Goal: Information Seeking & Learning: Learn about a topic

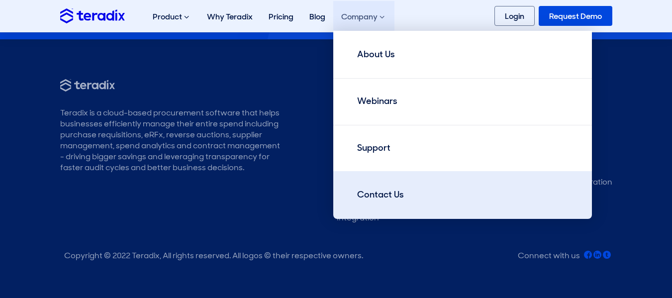
scroll to position [3167, 0]
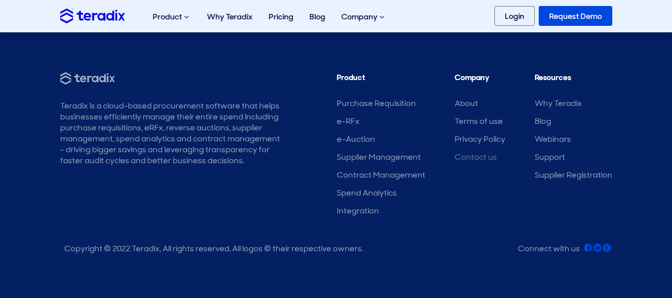
click at [483, 159] on link "Contact us" at bounding box center [475, 157] width 42 height 10
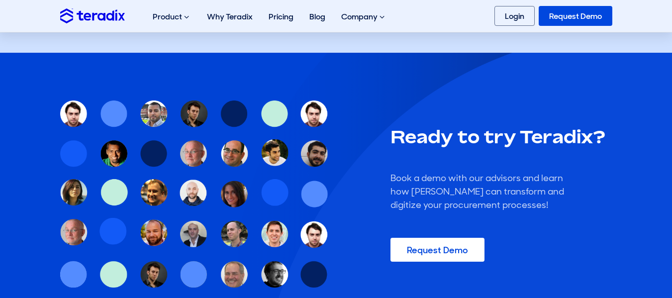
scroll to position [703, 0]
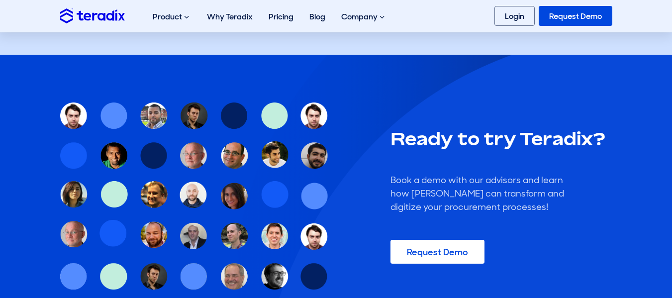
click at [304, 113] on img at bounding box center [194, 196] width 268 height 188
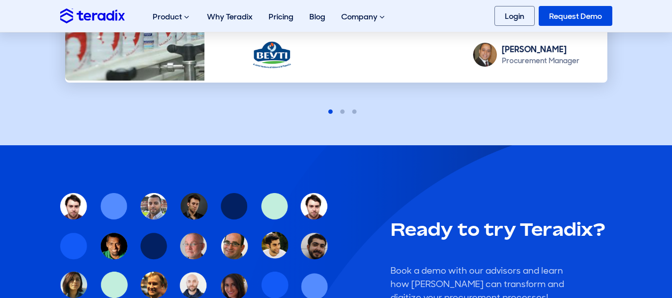
scroll to position [1009, 0]
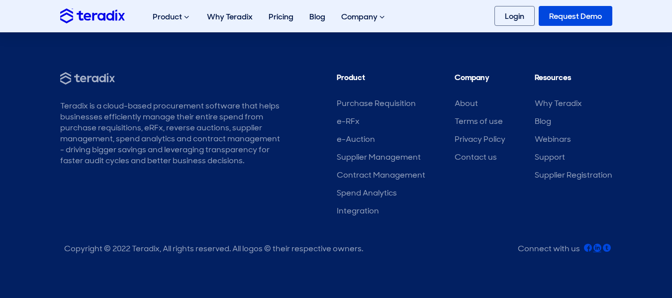
click at [597, 251] on icon at bounding box center [597, 248] width 8 height 8
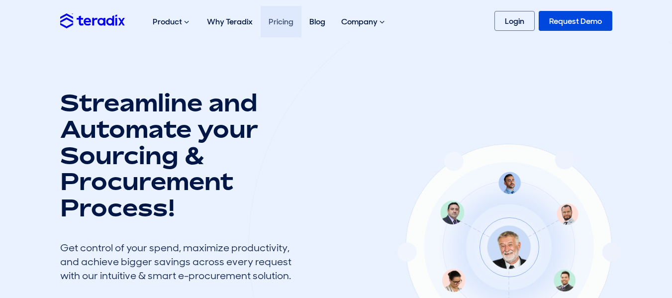
click at [279, 20] on link "Pricing" at bounding box center [281, 21] width 41 height 31
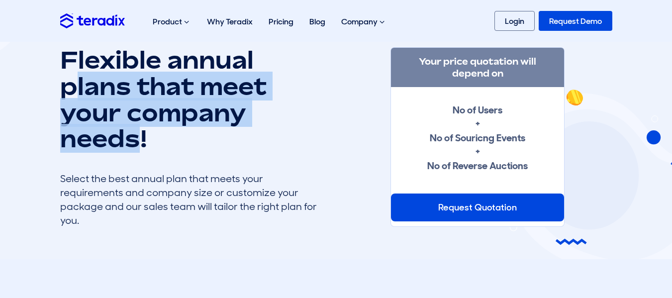
drag, startPoint x: 77, startPoint y: 88, endPoint x: 142, endPoint y: 135, distance: 80.1
click at [142, 135] on h1 "Flexible annual plans that meet your company needs!" at bounding box center [189, 99] width 259 height 105
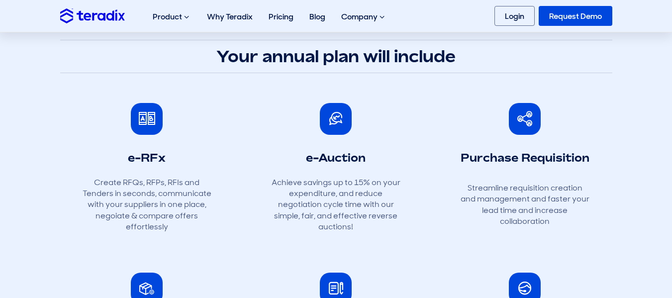
scroll to position [294, 0]
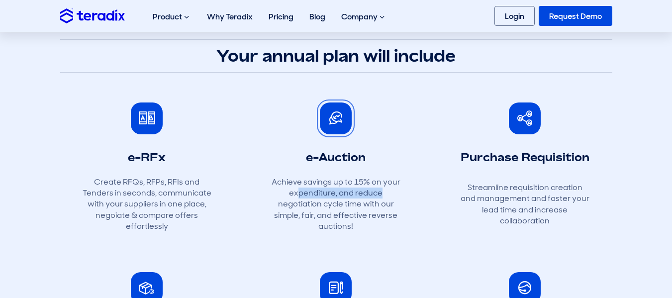
drag, startPoint x: 300, startPoint y: 193, endPoint x: 395, endPoint y: 192, distance: 95.5
click at [395, 192] on p "Achieve savings up to 15% on your expenditure, and reduce negotiation cycle tim…" at bounding box center [335, 204] width 129 height 56
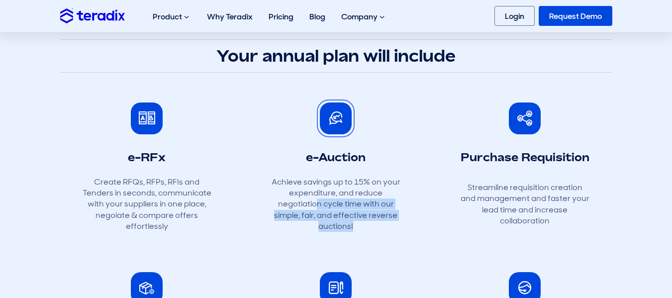
drag, startPoint x: 318, startPoint y: 205, endPoint x: 386, endPoint y: 224, distance: 70.6
click at [386, 224] on p "Achieve savings up to 15% on your expenditure, and reduce negotiation cycle tim…" at bounding box center [335, 204] width 129 height 56
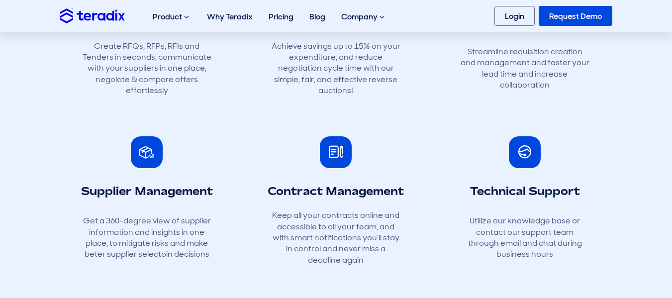
scroll to position [431, 0]
click at [151, 159] on span at bounding box center [146, 151] width 15 height 15
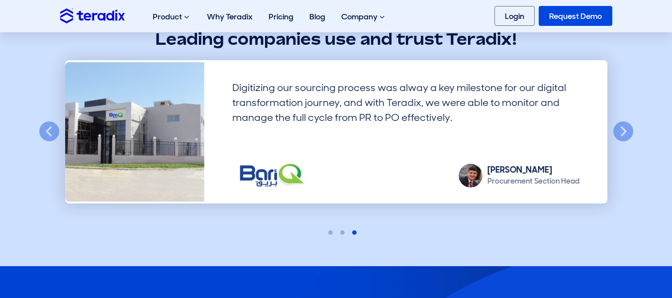
scroll to position [785, 0]
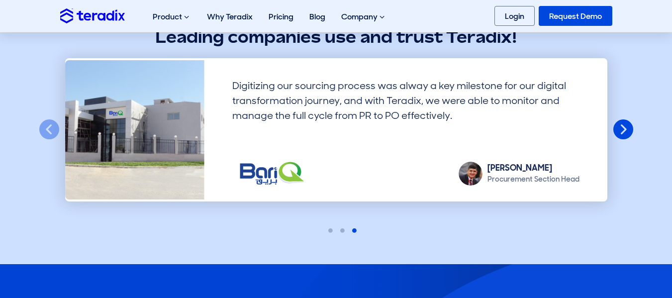
click at [614, 130] on button "Next" at bounding box center [623, 130] width 22 height 22
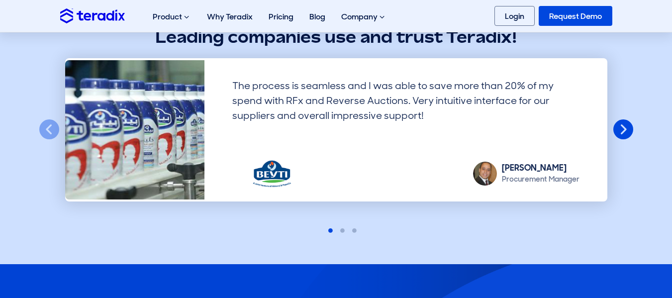
click at [614, 130] on button "Next" at bounding box center [623, 130] width 22 height 22
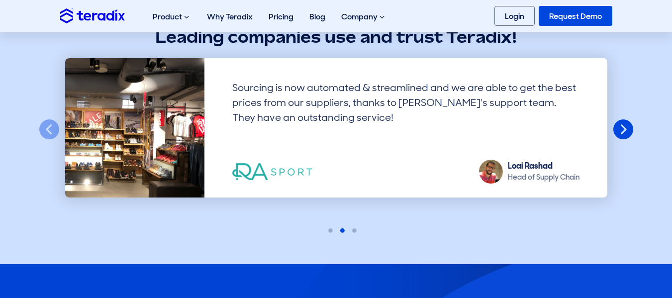
click at [622, 131] on button "Next" at bounding box center [623, 130] width 22 height 22
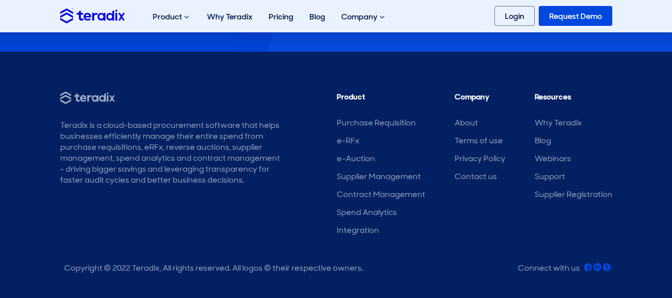
scroll to position [1282, 0]
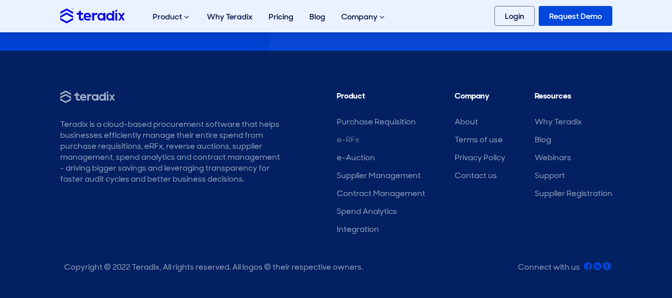
click at [353, 134] on link "e-RFx" at bounding box center [348, 139] width 23 height 10
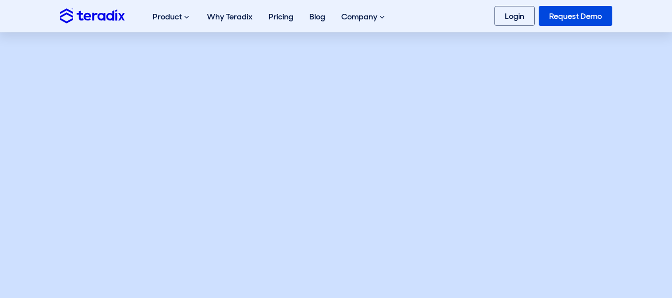
scroll to position [439, 0]
click at [13, 180] on section "Watch how to optimize and save across every sourcing event?" at bounding box center [336, 105] width 672 height 444
